Goal: Book appointment/travel/reservation

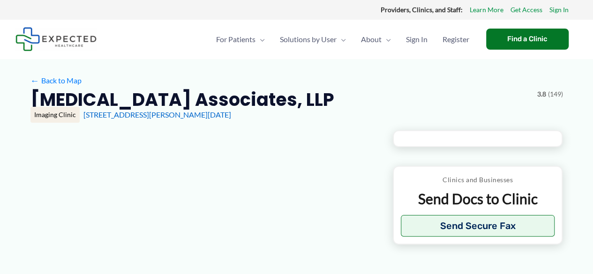
type input "**********"
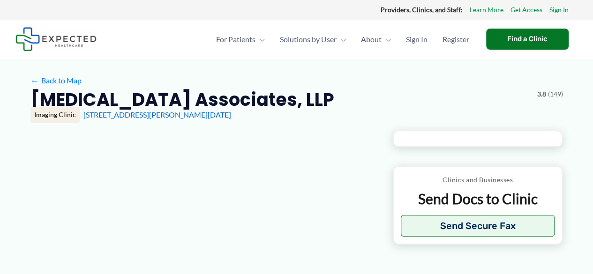
type input "**********"
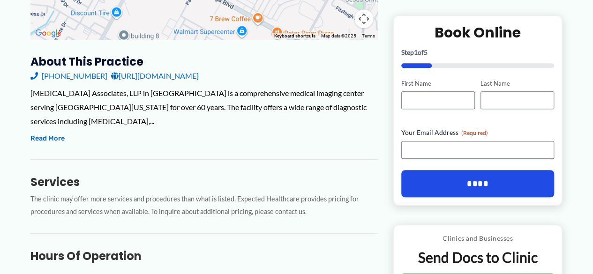
scroll to position [285, 0]
